Goal: Information Seeking & Learning: Learn about a topic

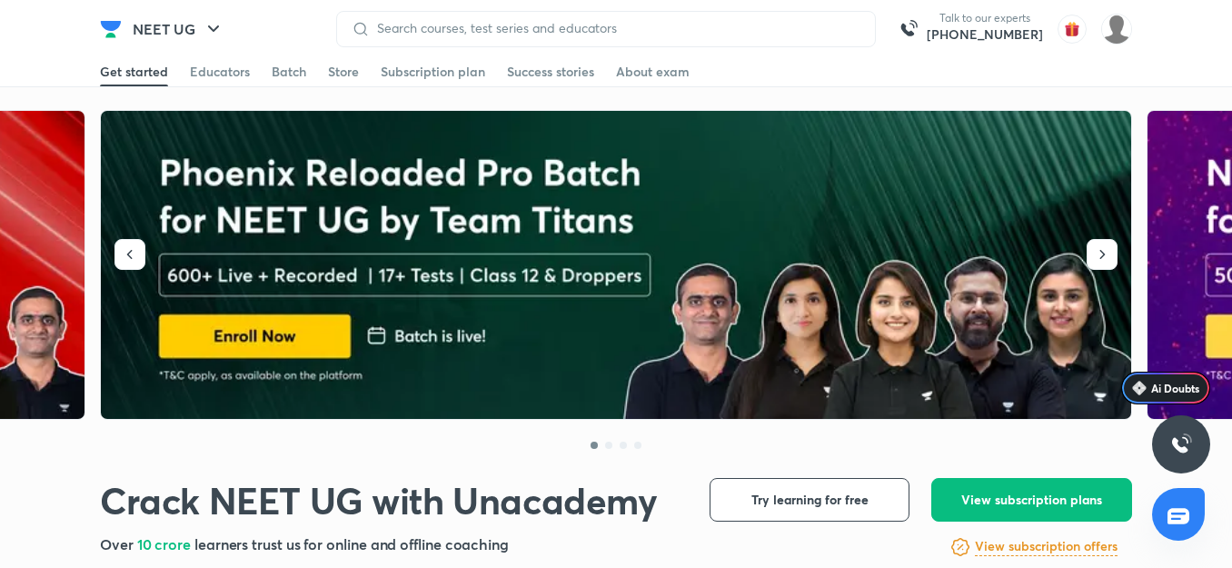
click at [103, 26] on img at bounding box center [111, 29] width 22 height 22
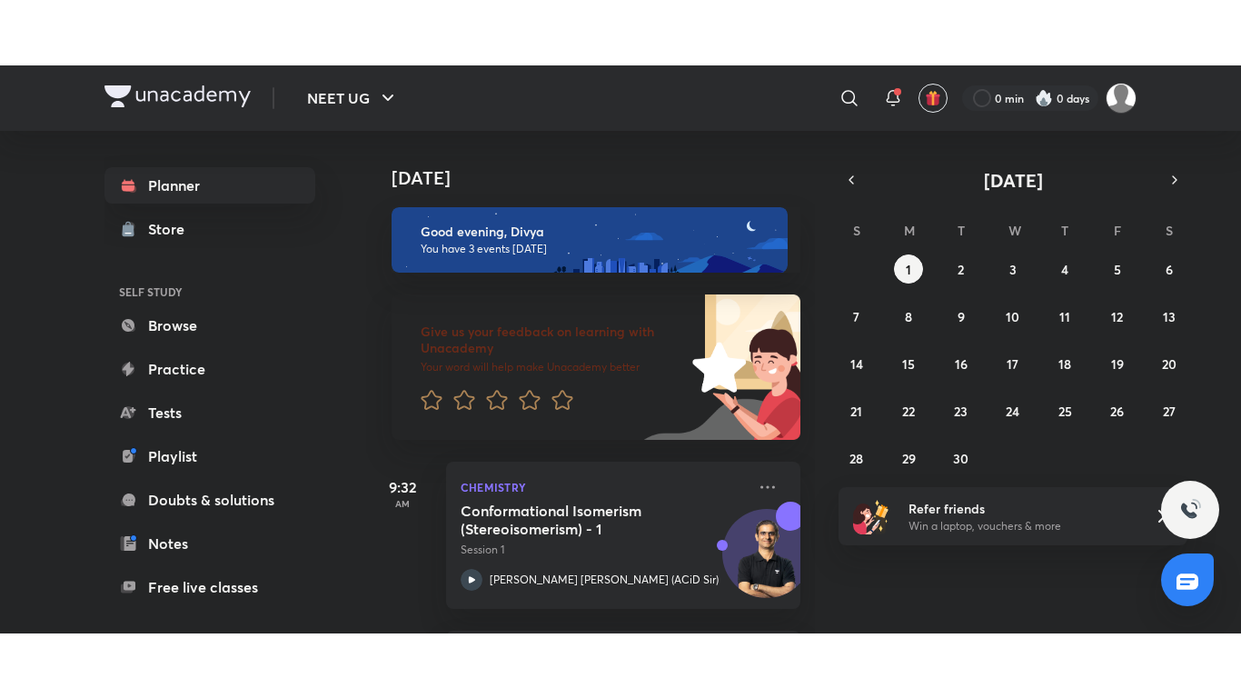
scroll to position [343, 0]
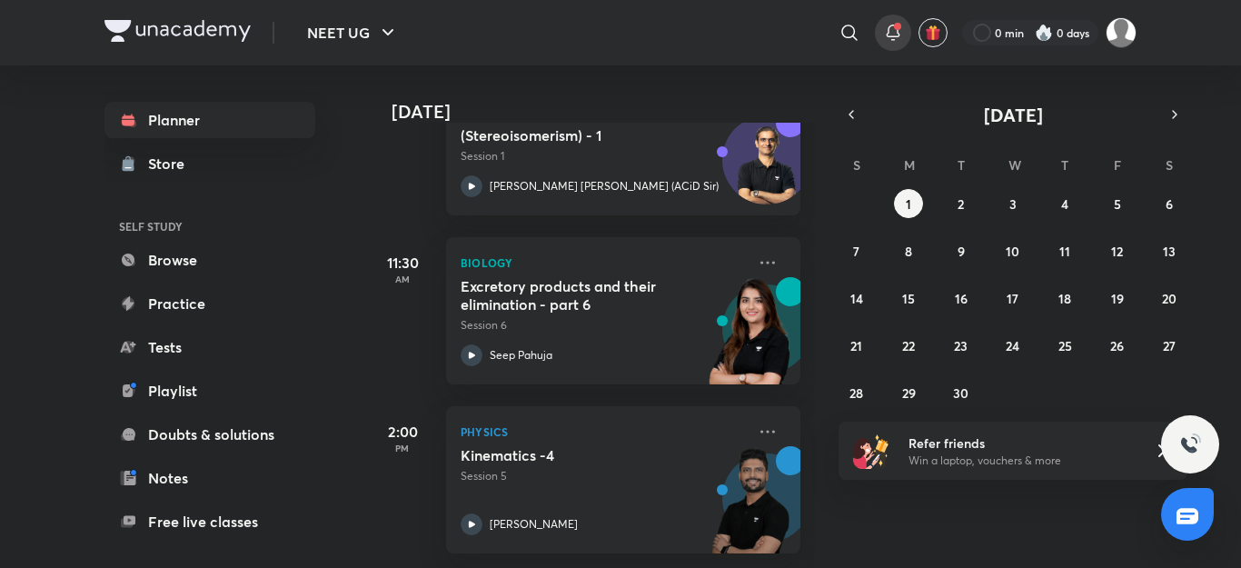
click at [896, 32] on icon at bounding box center [893, 33] width 22 height 22
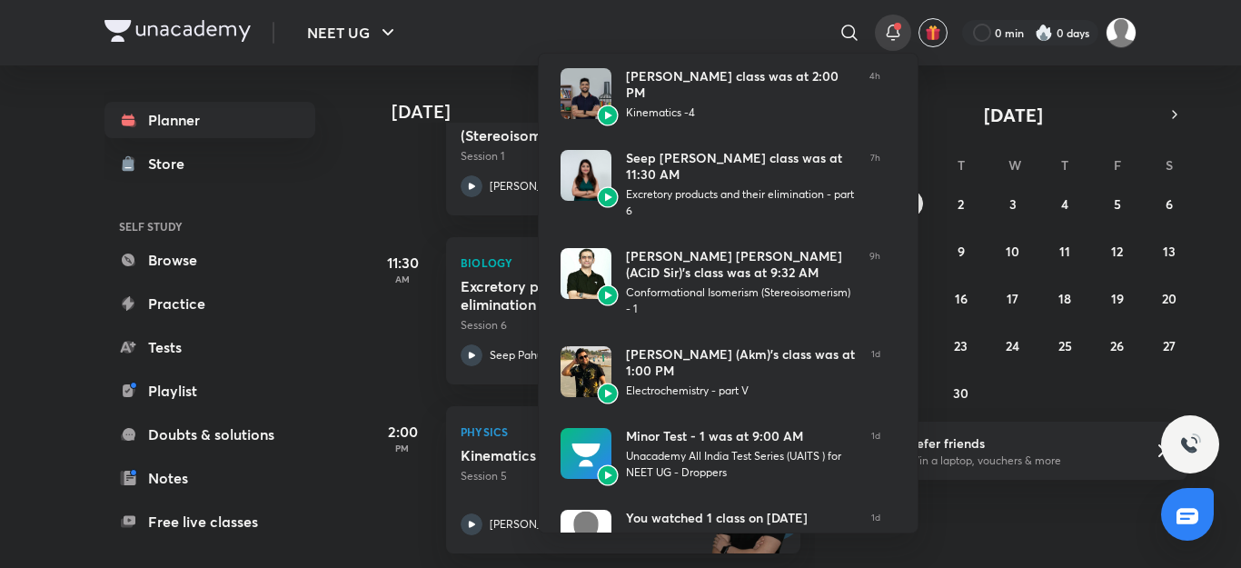
click at [752, 28] on div at bounding box center [620, 284] width 1241 height 568
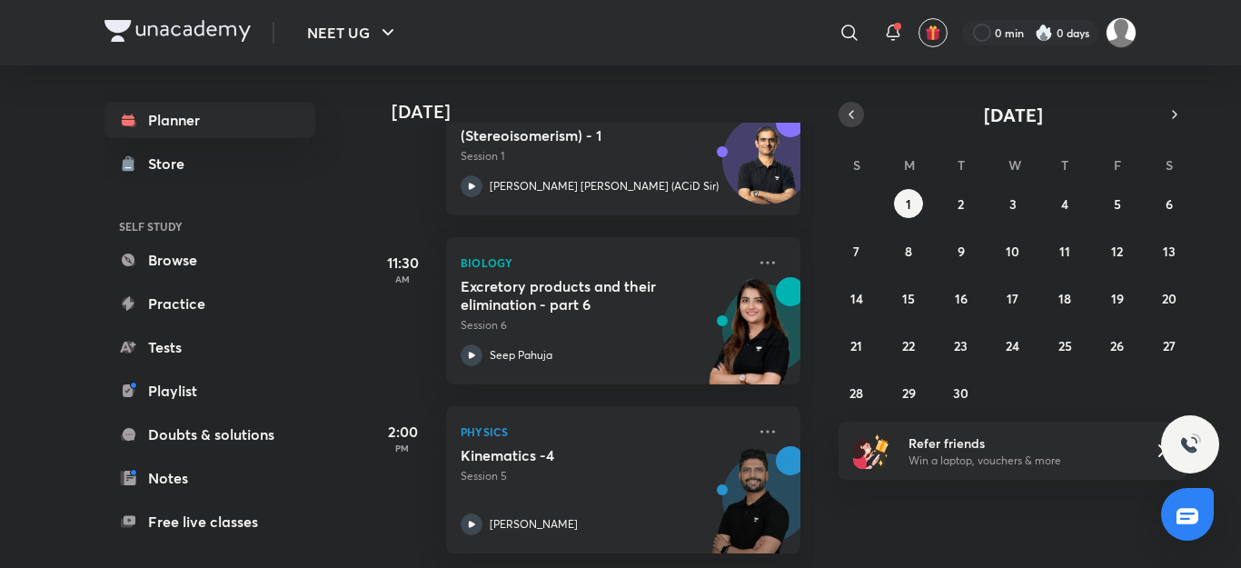
click at [858, 123] on button "button" at bounding box center [851, 114] width 25 height 25
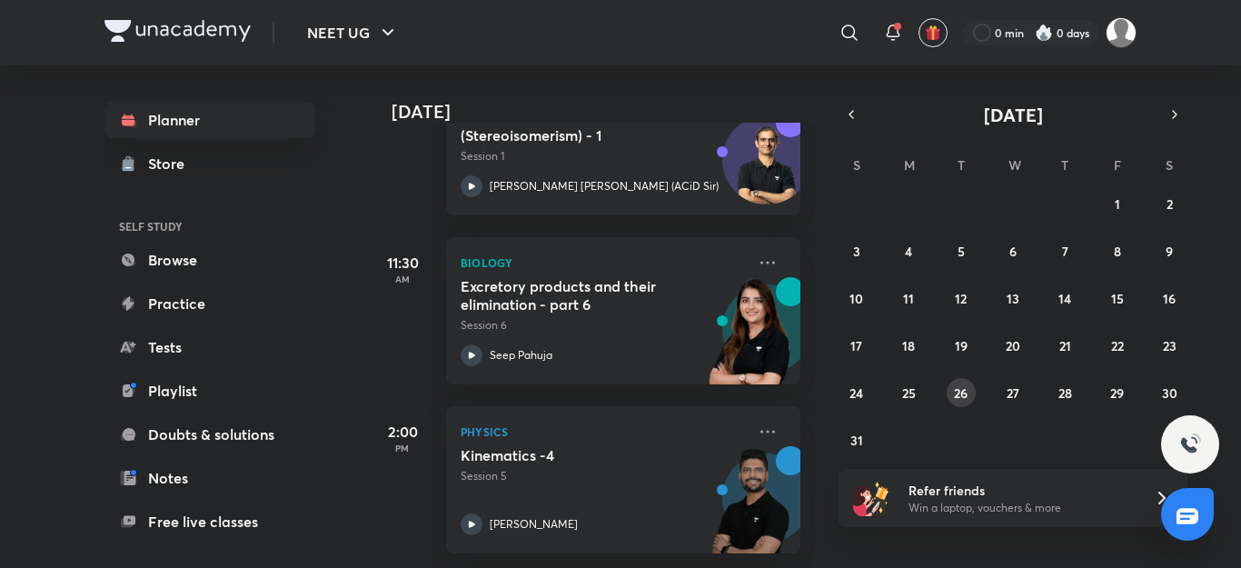
click at [967, 392] on abbr "26" at bounding box center [961, 392] width 14 height 17
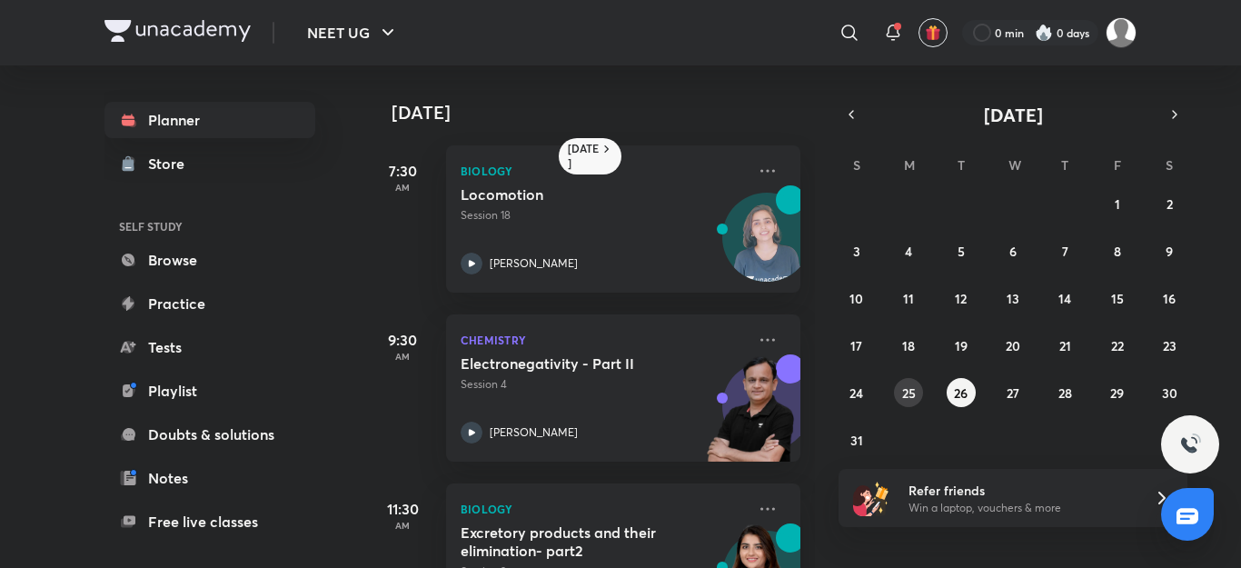
click at [902, 400] on abbr "25" at bounding box center [909, 392] width 14 height 17
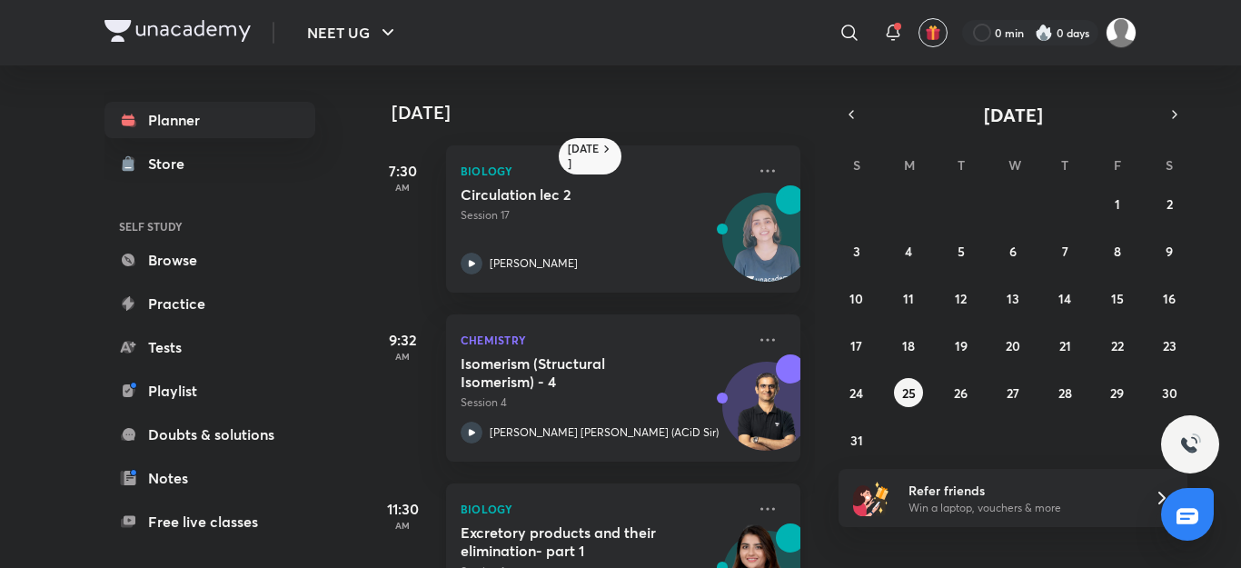
click at [715, 518] on p "Biology" at bounding box center [603, 509] width 285 height 22
